Goal: Information Seeking & Learning: Understand process/instructions

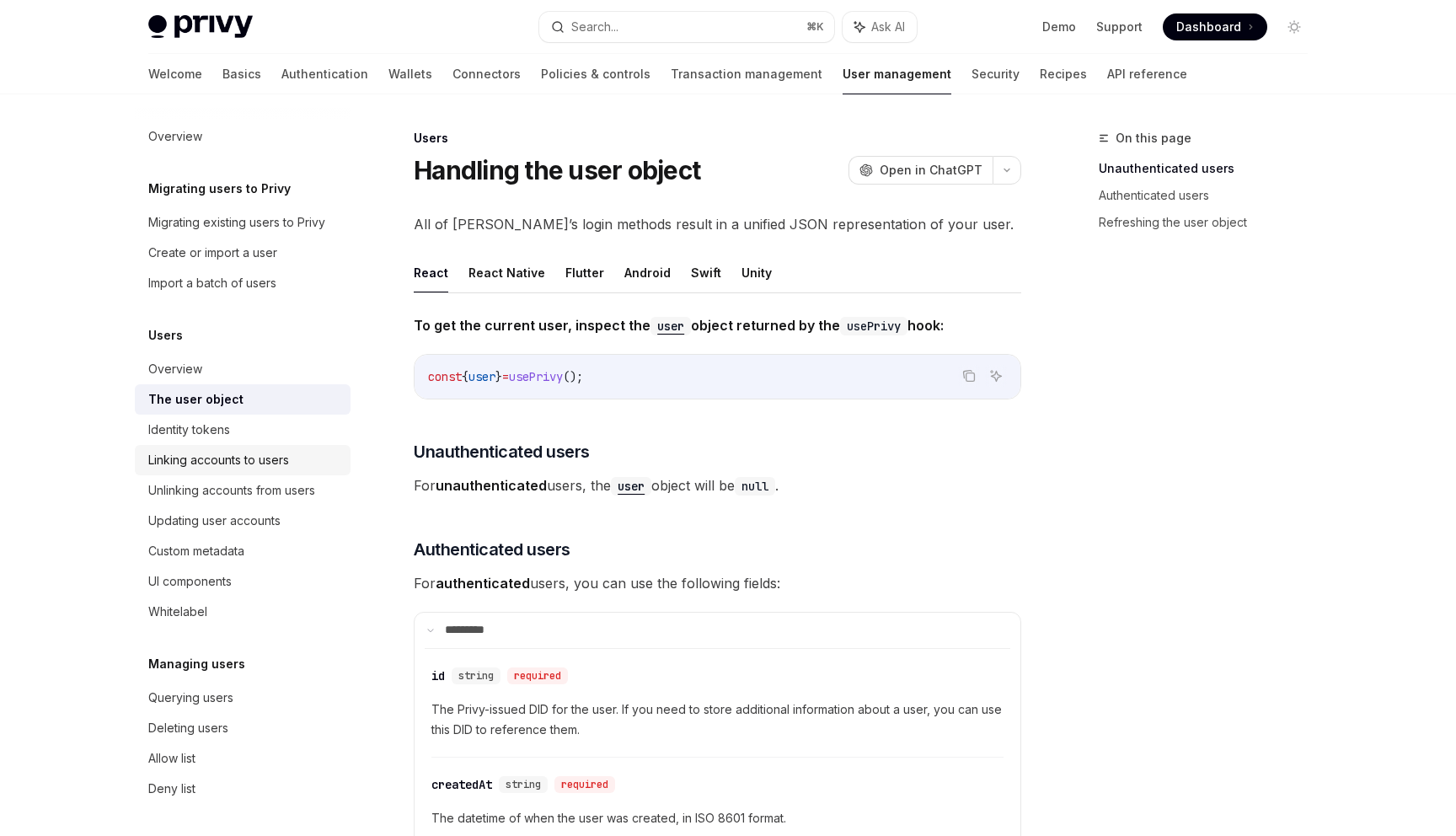
scroll to position [63, 0]
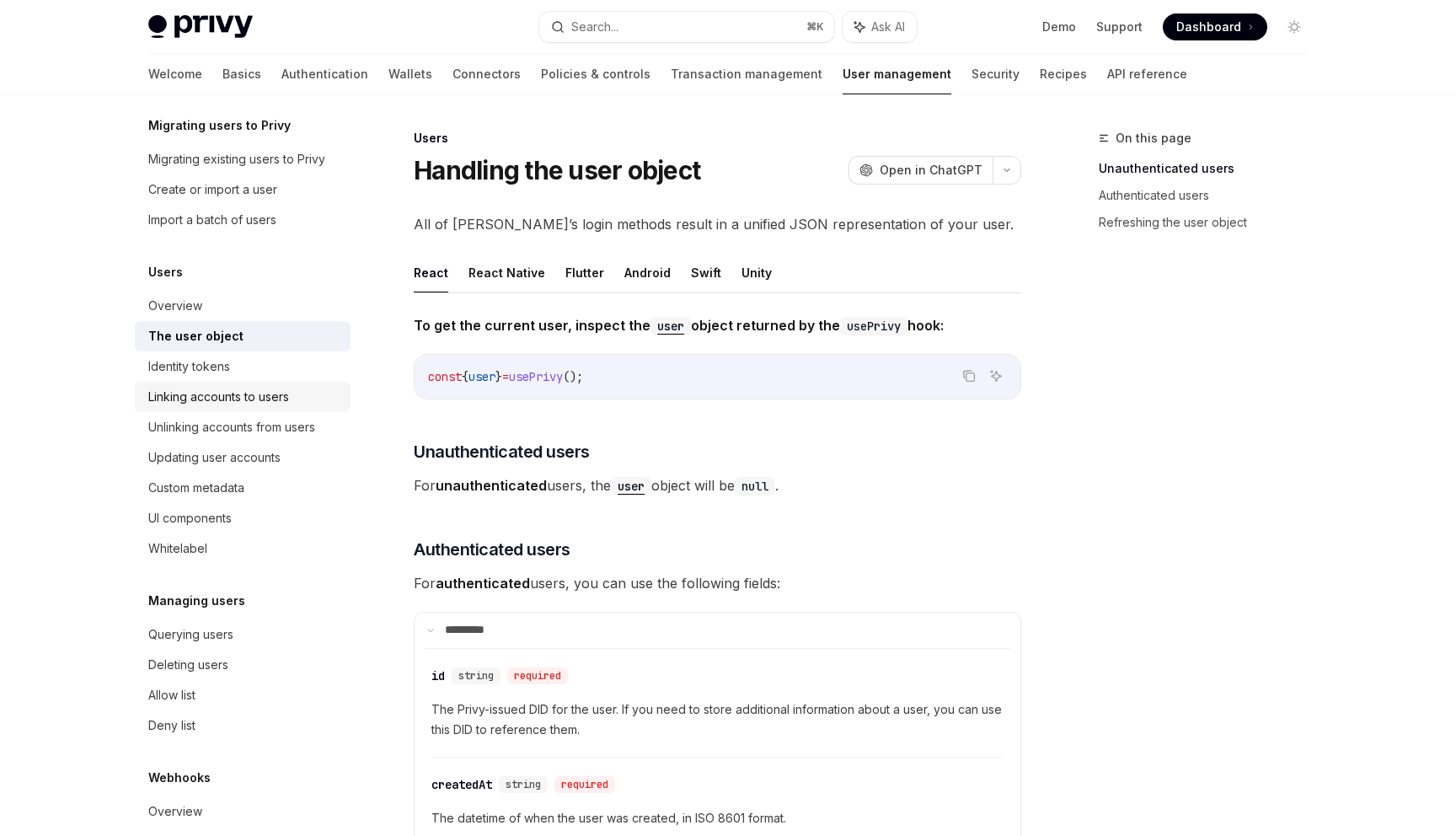
click at [313, 460] on div "Updating user accounts" at bounding box center [244, 457] width 192 height 20
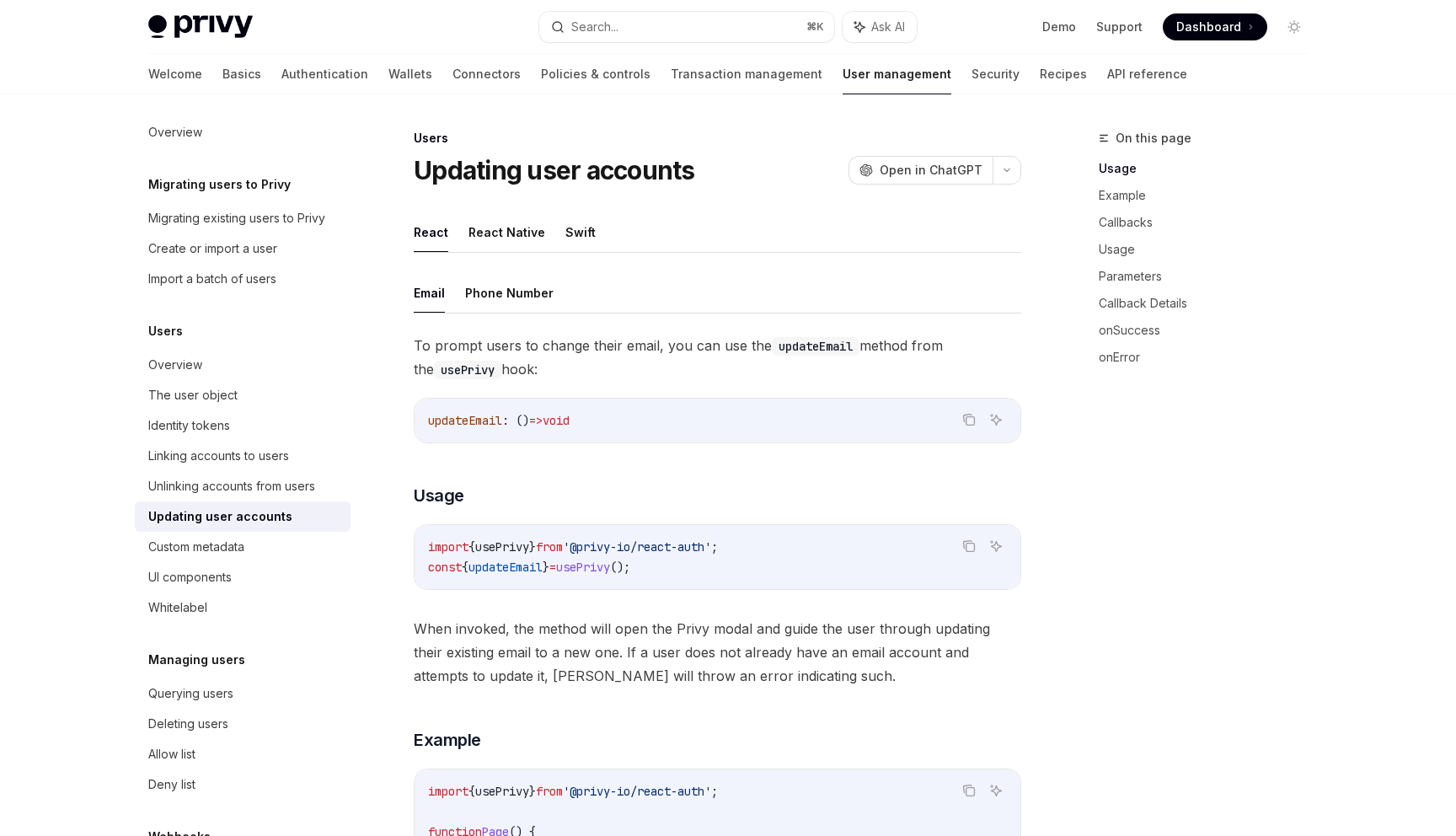
type textarea "*"
click at [262, 428] on div "Identity tokens" at bounding box center [244, 429] width 192 height 20
type textarea "*"
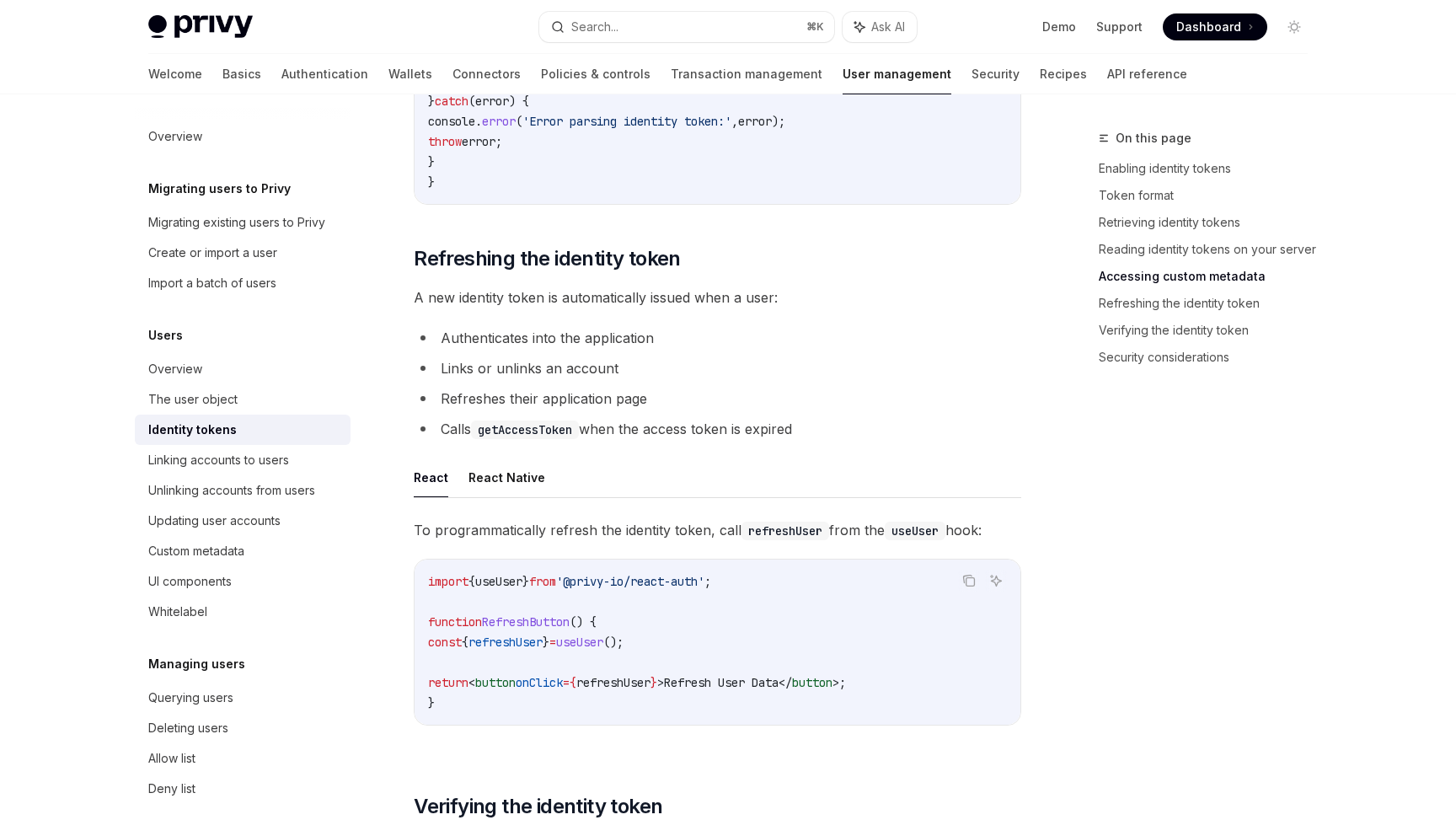
scroll to position [3718, 0]
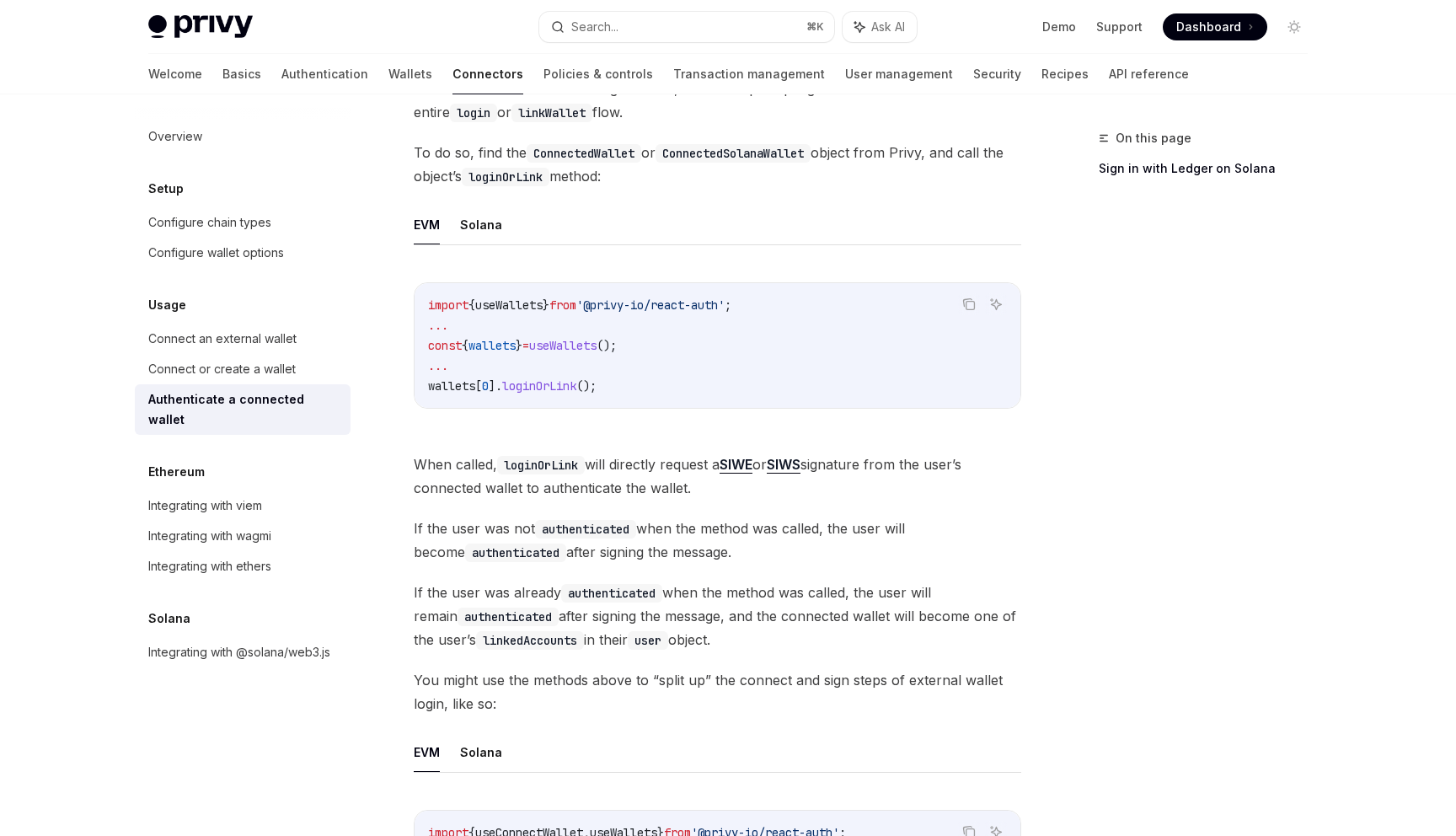
scroll to position [79, 0]
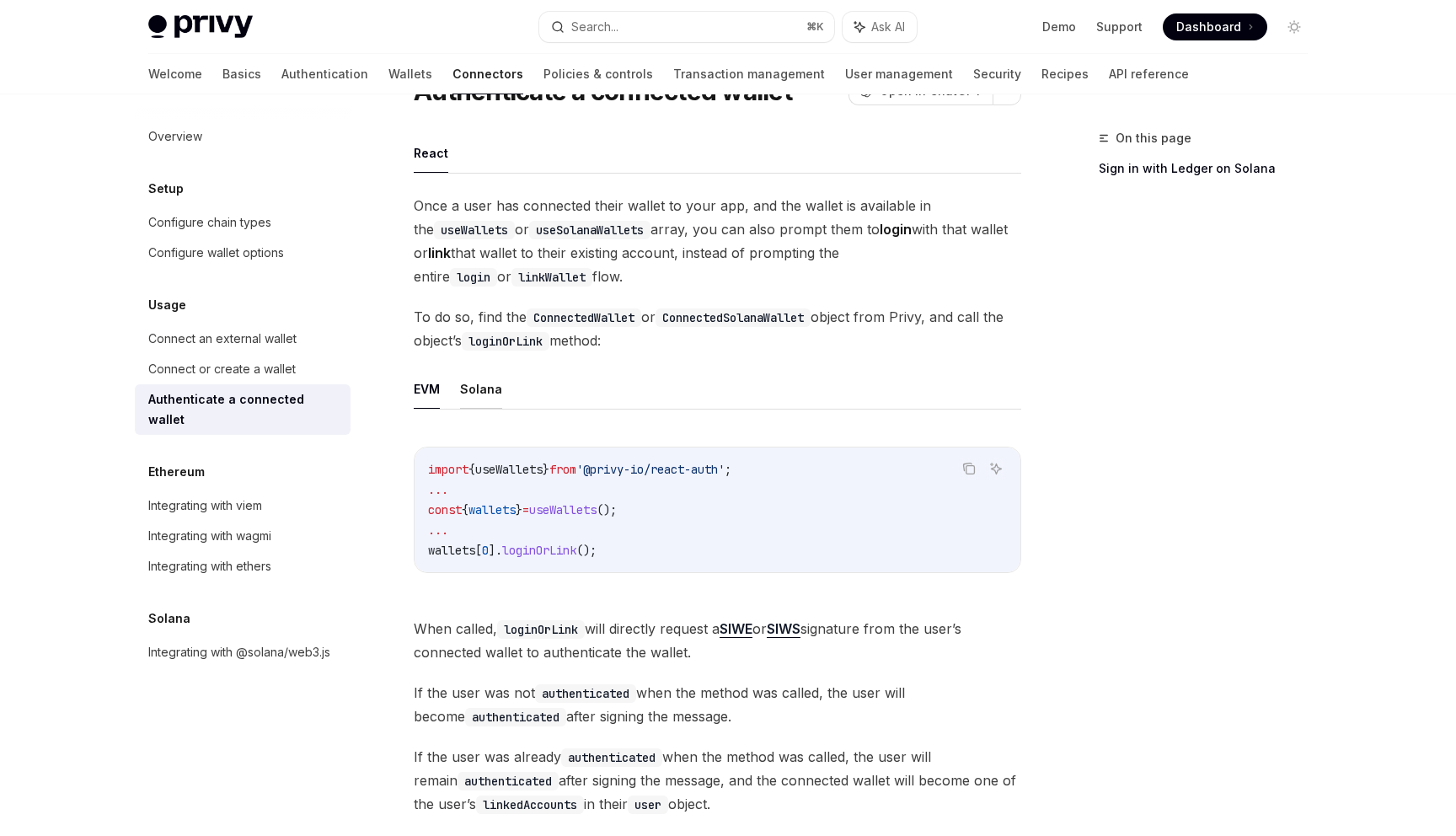
click at [497, 405] on button "Solana" at bounding box center [481, 389] width 43 height 40
click at [425, 405] on button "EVM" at bounding box center [427, 389] width 26 height 40
type textarea "*"
